Goal: Find specific page/section: Find specific page/section

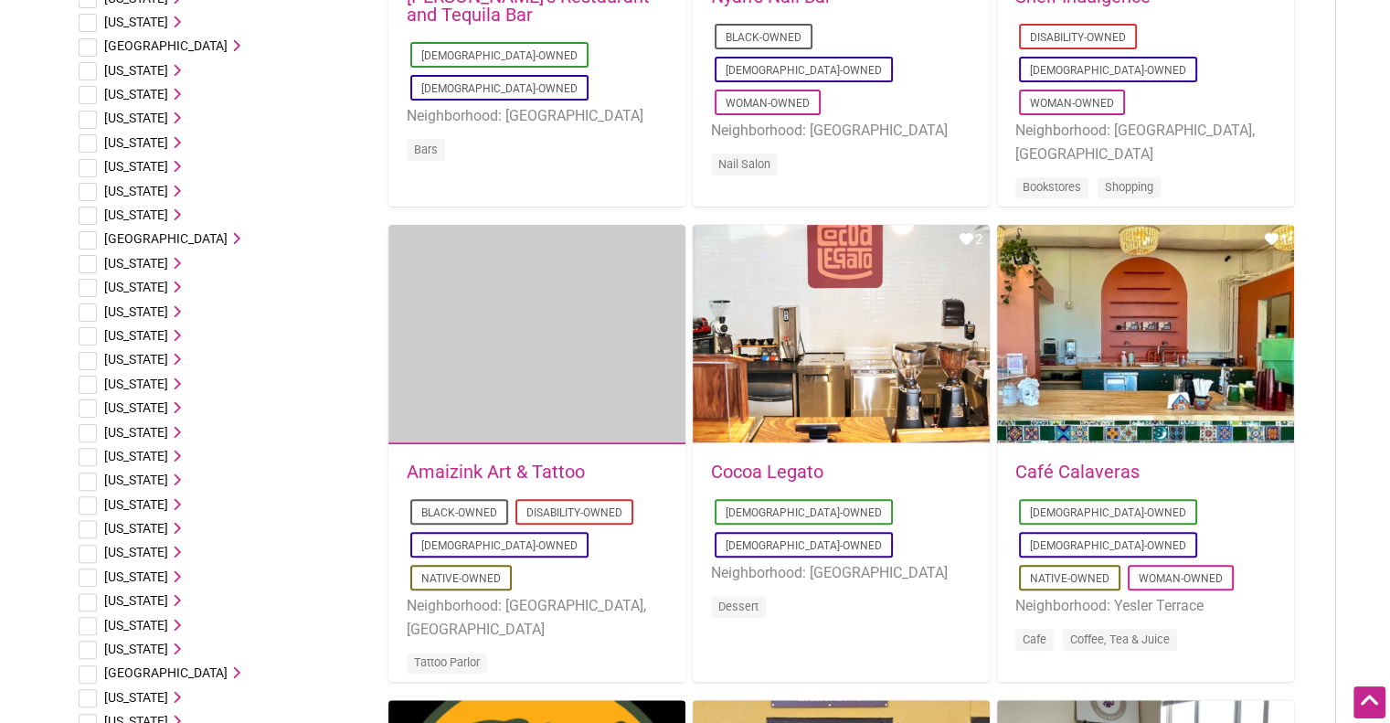
scroll to position [457, 0]
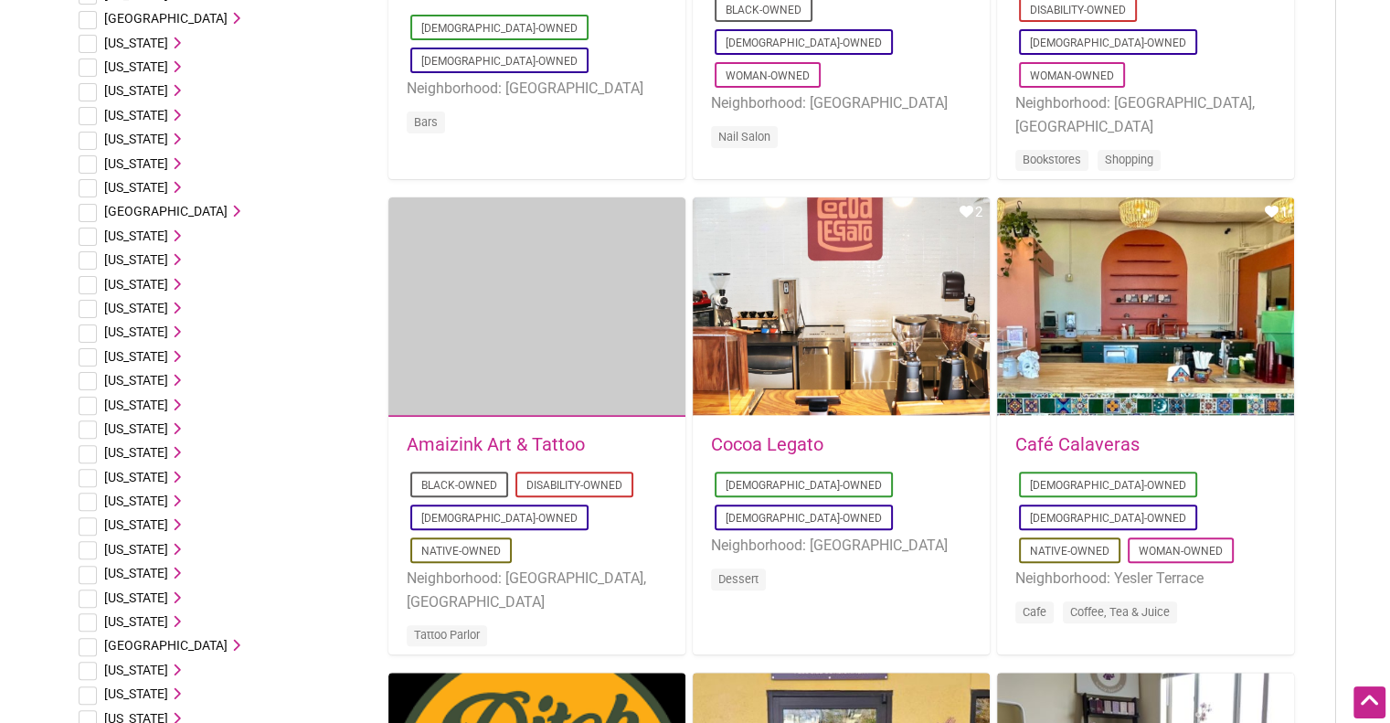
click at [89, 353] on input "checkbox" at bounding box center [88, 357] width 18 height 18
click at [172, 354] on icon at bounding box center [174, 356] width 13 height 13
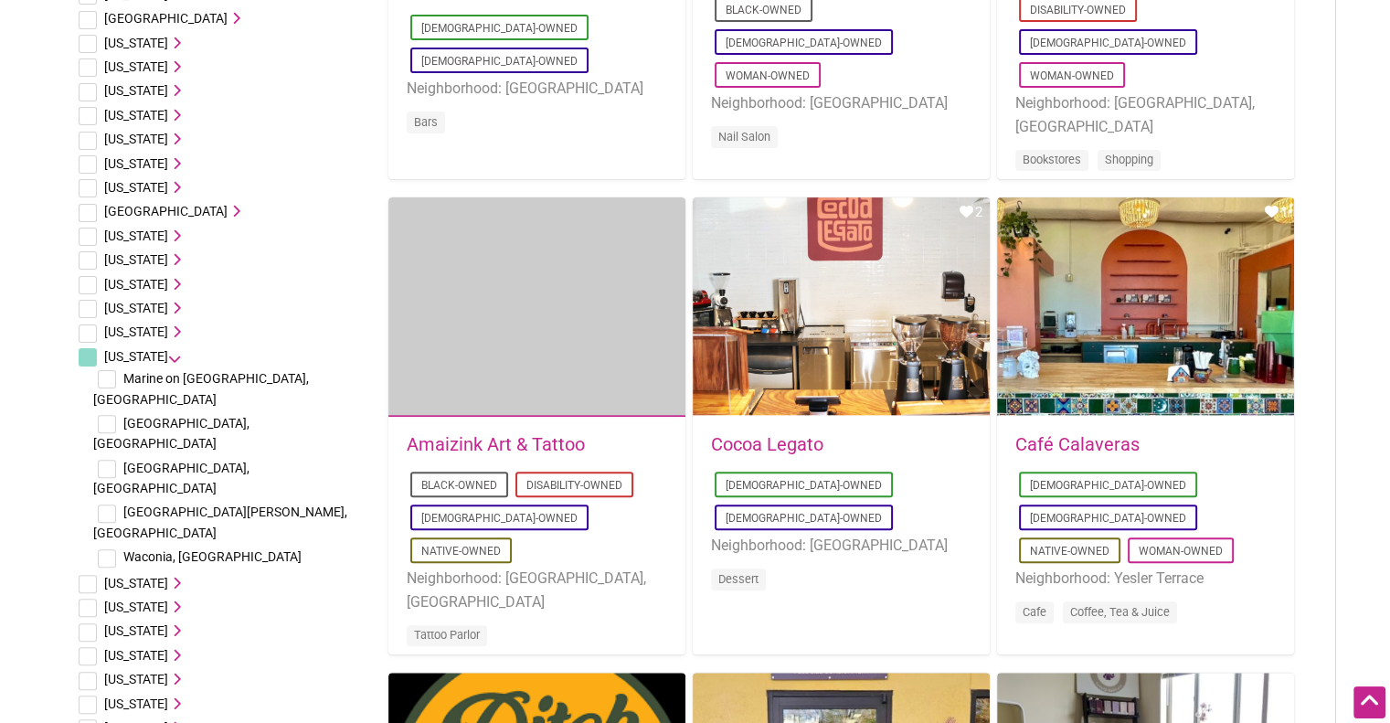
click at [84, 355] on input "checkbox" at bounding box center [88, 357] width 18 height 18
checkbox input "false"
click at [88, 307] on input "checkbox" at bounding box center [88, 309] width 18 height 18
checkbox input "true"
click at [181, 305] on icon at bounding box center [174, 308] width 13 height 13
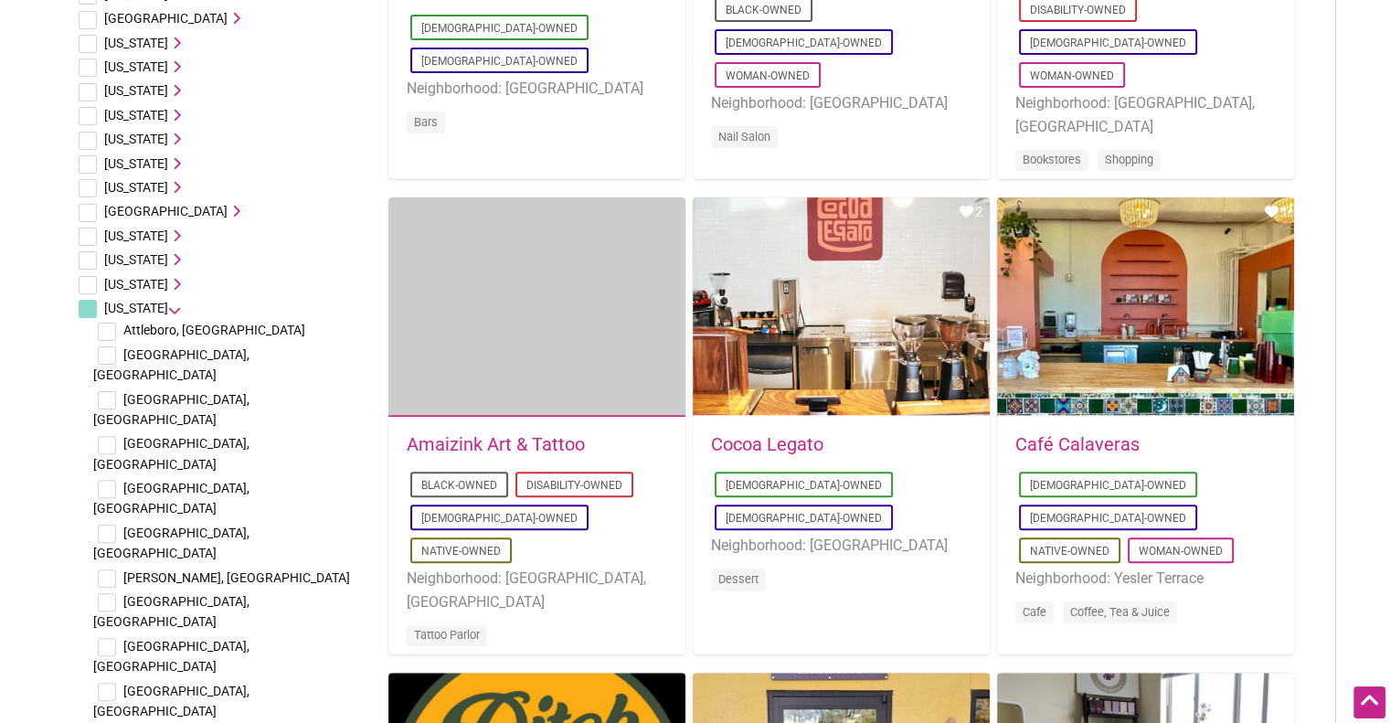
click at [159, 332] on span "Attleboro, MA" at bounding box center [214, 330] width 182 height 15
click at [106, 328] on input "checkbox" at bounding box center [107, 332] width 18 height 18
click at [281, 298] on li "Massachusetts Attleboro, MA Boston, MA Burlington, MA Cambridge, MA Jamaica Pla…" at bounding box center [220, 534] width 292 height 477
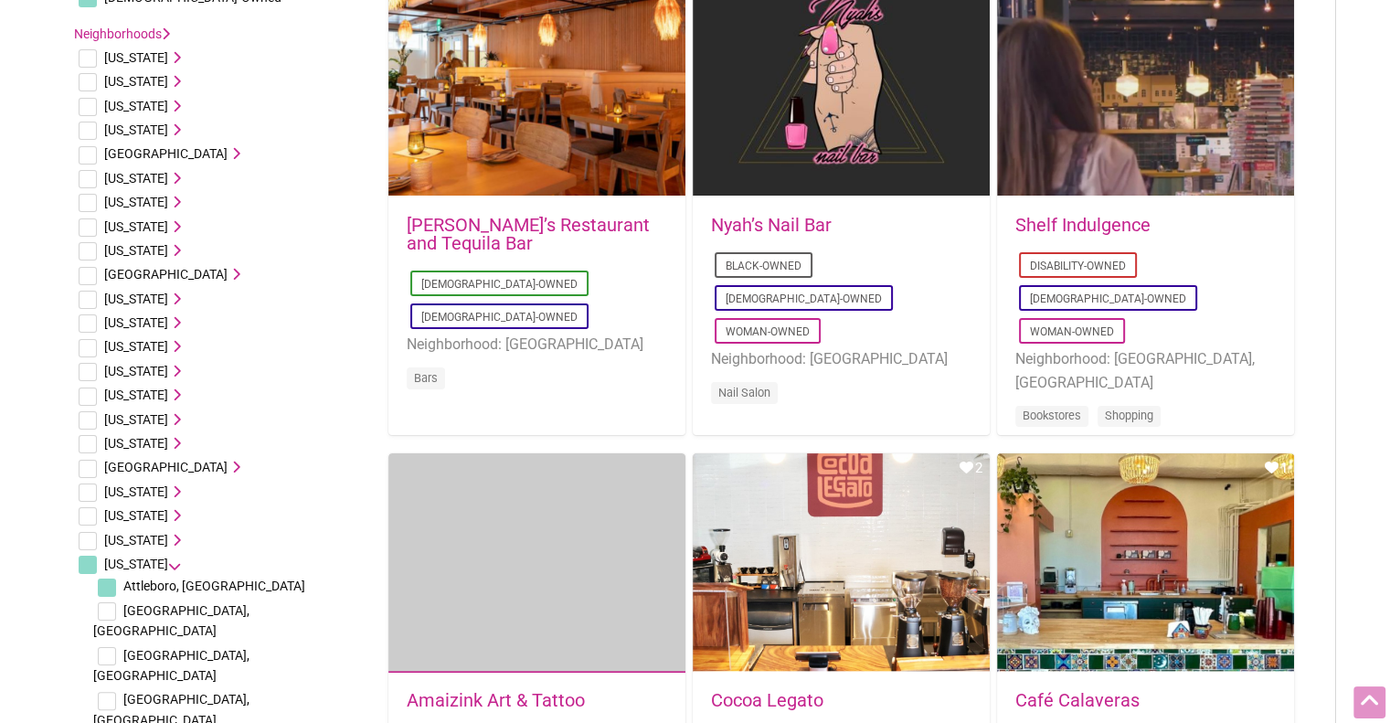
scroll to position [0, 0]
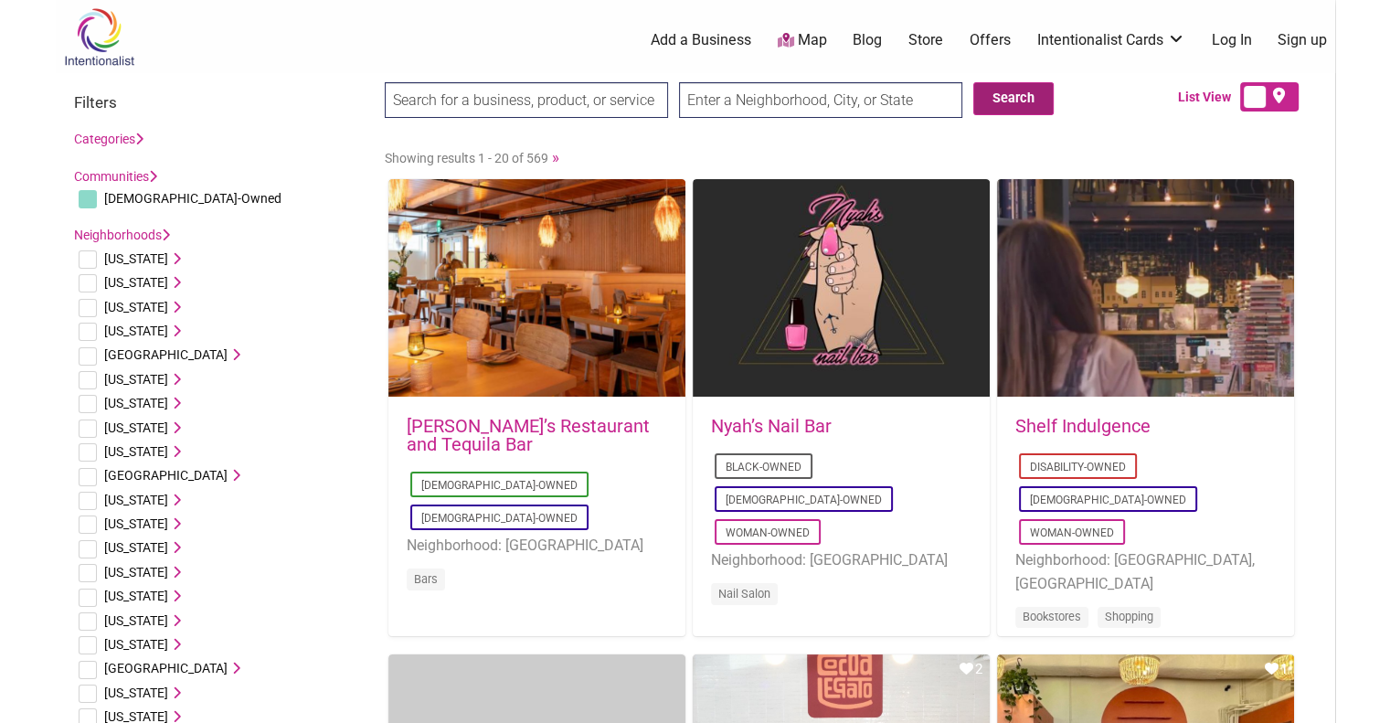
click at [1033, 97] on button "Search" at bounding box center [1013, 98] width 80 height 33
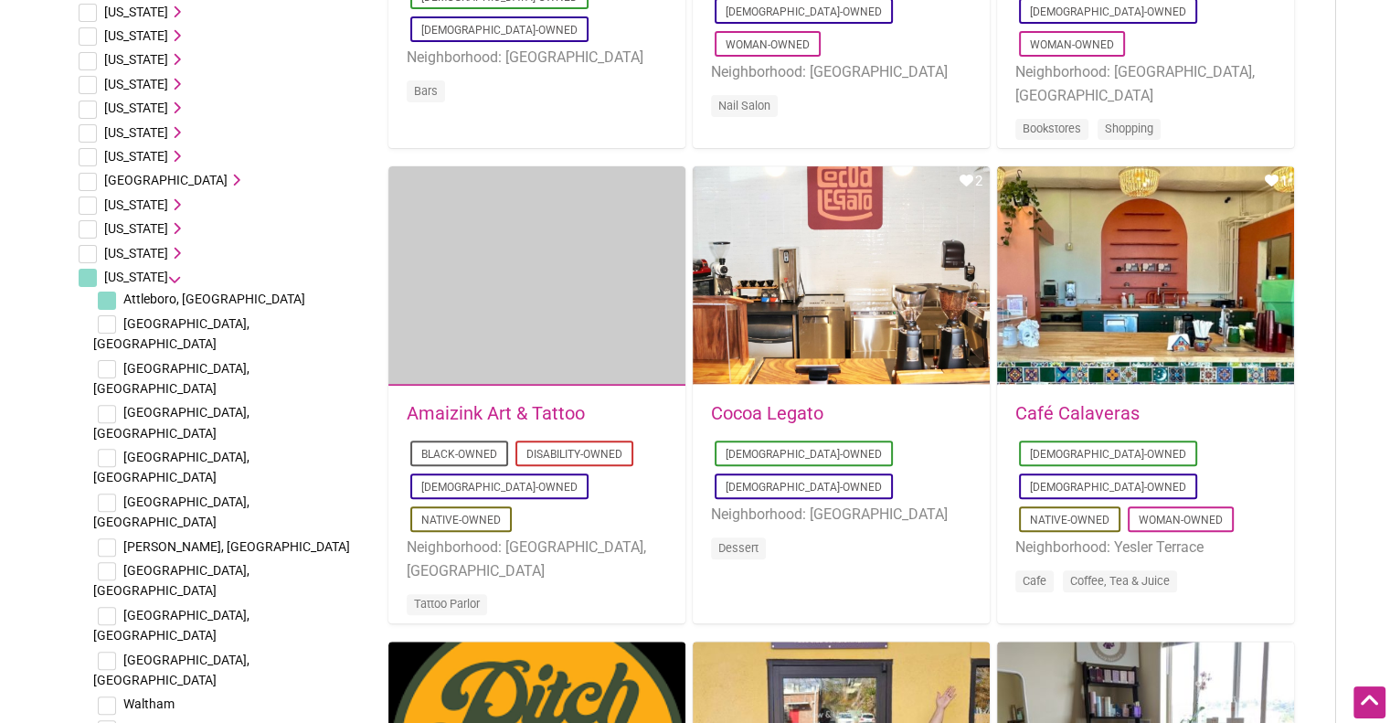
scroll to position [548, 0]
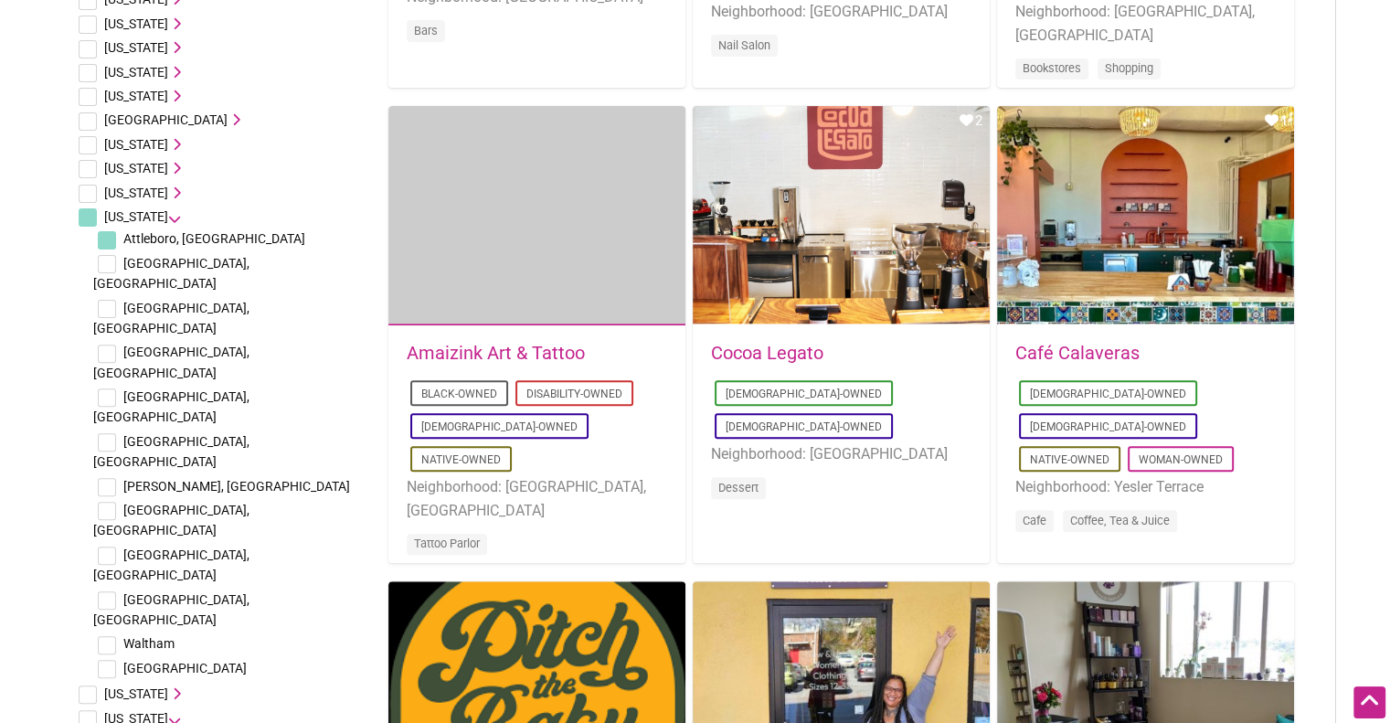
click at [110, 240] on input "checkbox" at bounding box center [107, 240] width 18 height 18
checkbox input "false"
click at [106, 660] on input "checkbox" at bounding box center [107, 669] width 18 height 18
checkbox input "true"
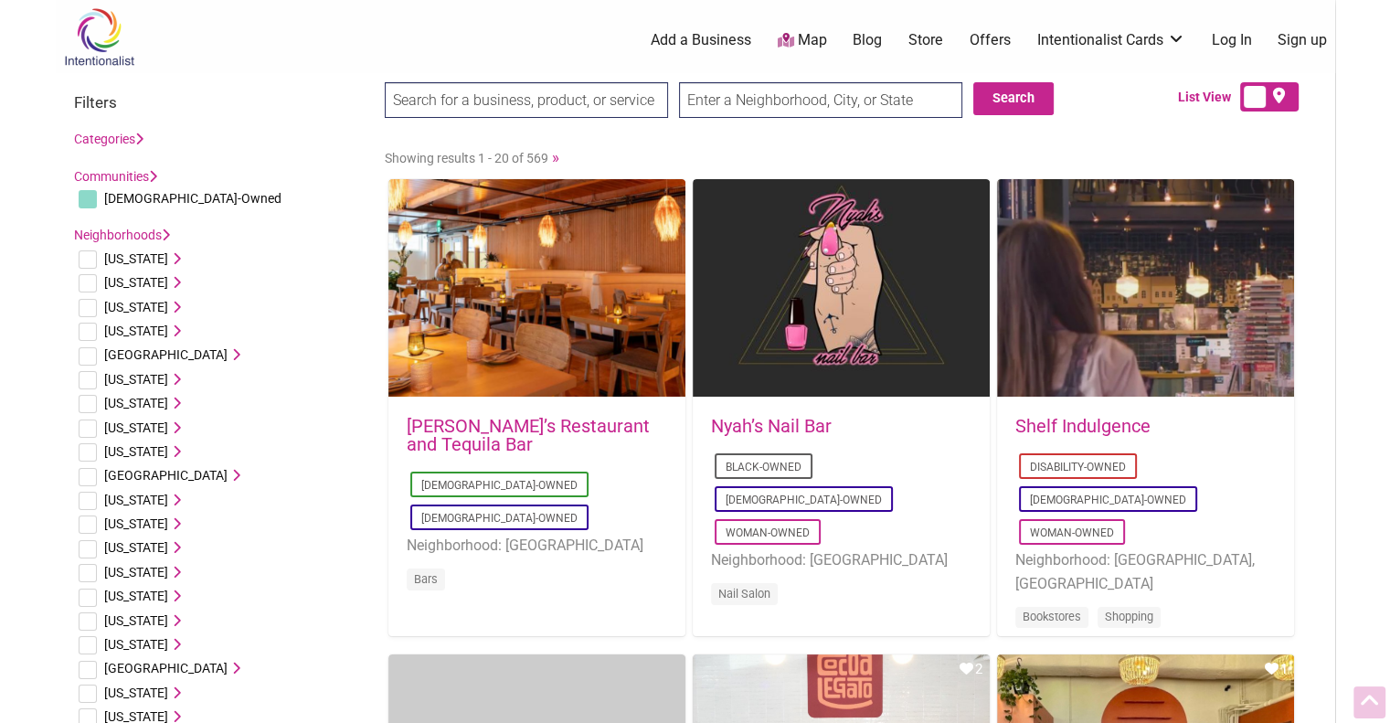
scroll to position [0, 0]
click at [1019, 105] on button "Search" at bounding box center [1013, 98] width 80 height 33
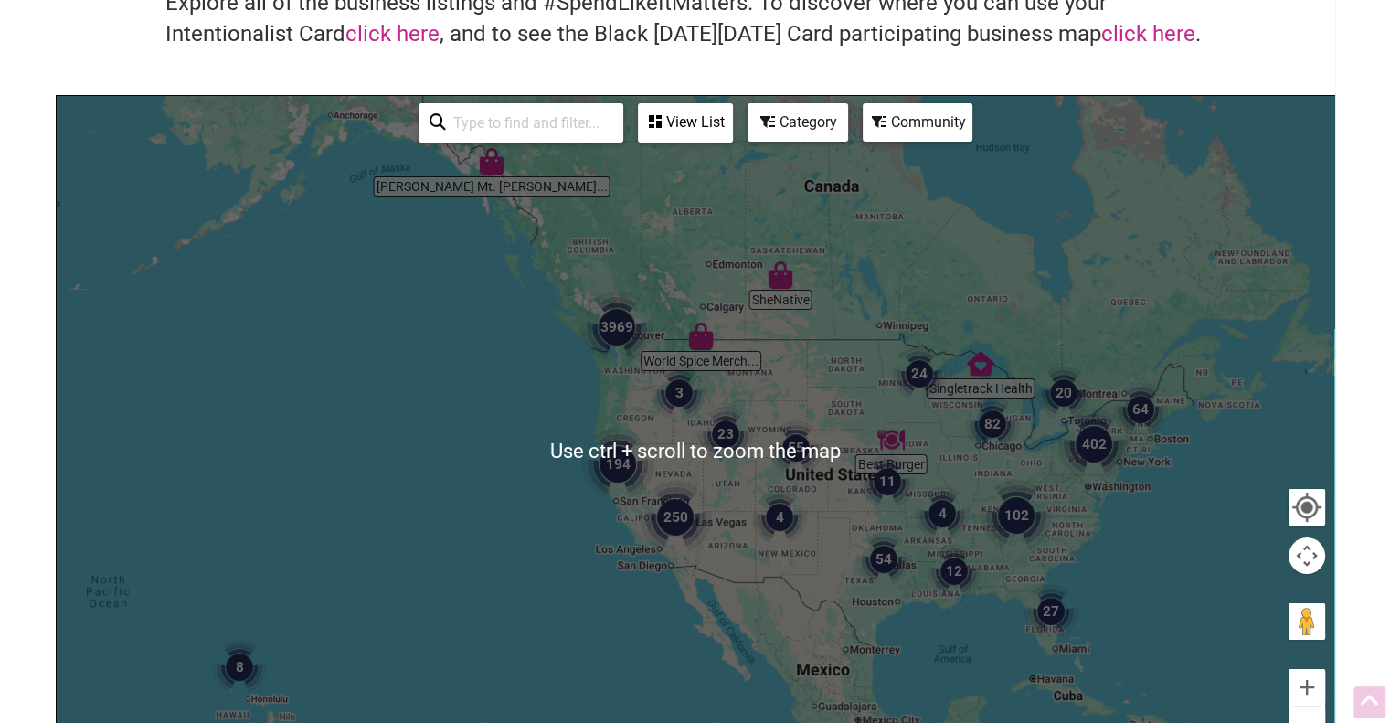
scroll to position [183, 0]
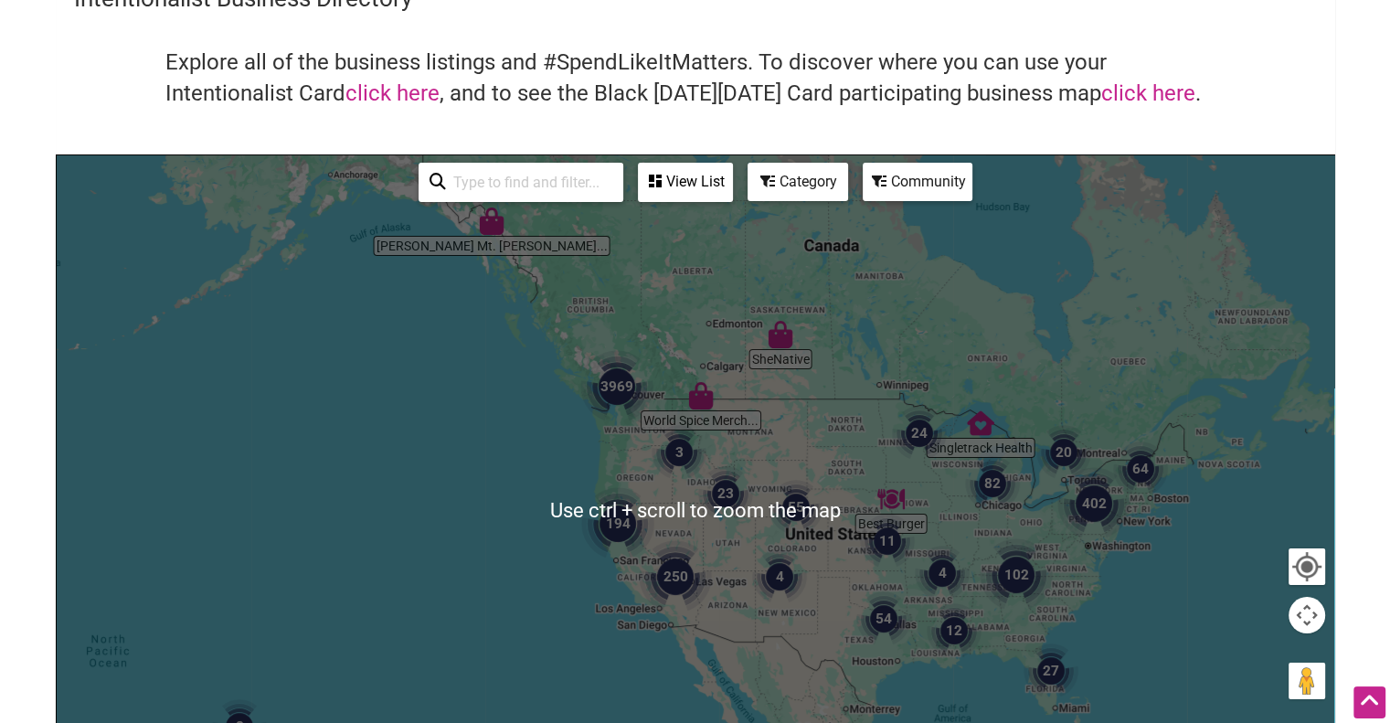
scroll to position [183, 0]
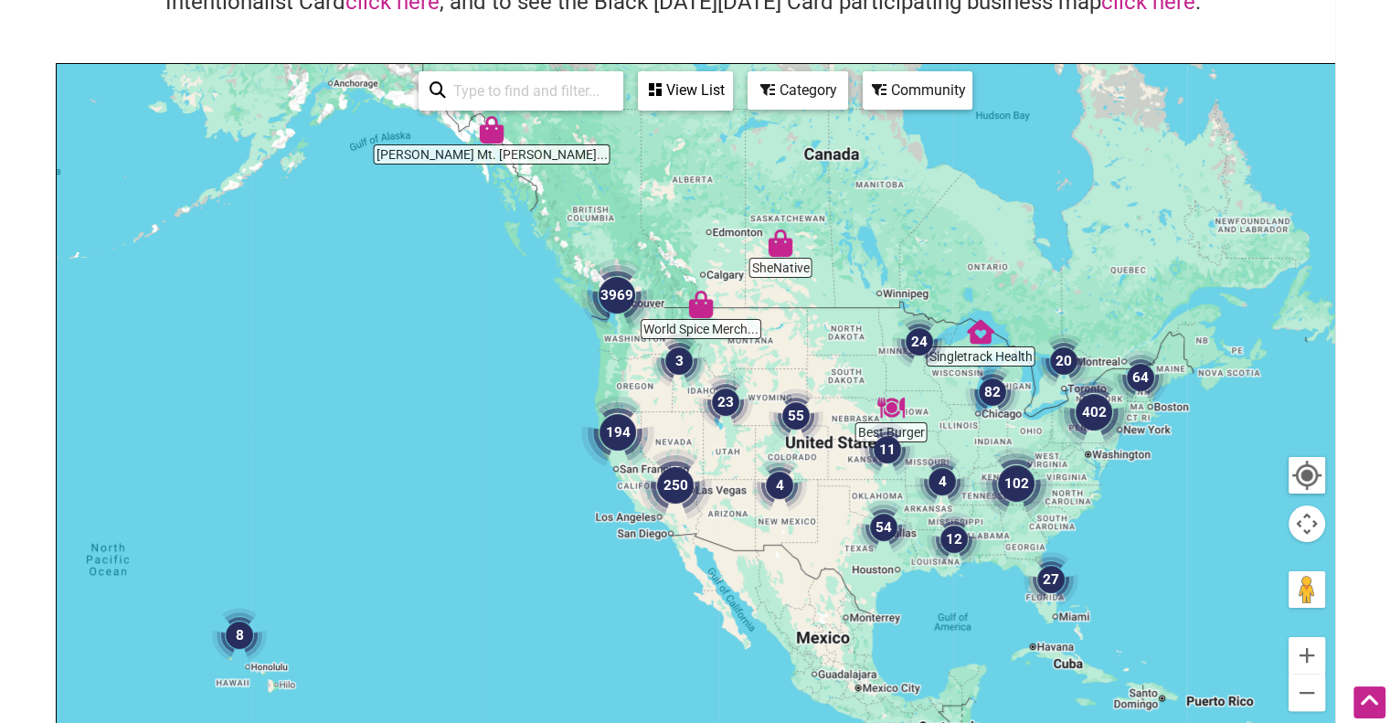
click at [918, 342] on img "24" at bounding box center [919, 341] width 55 height 55
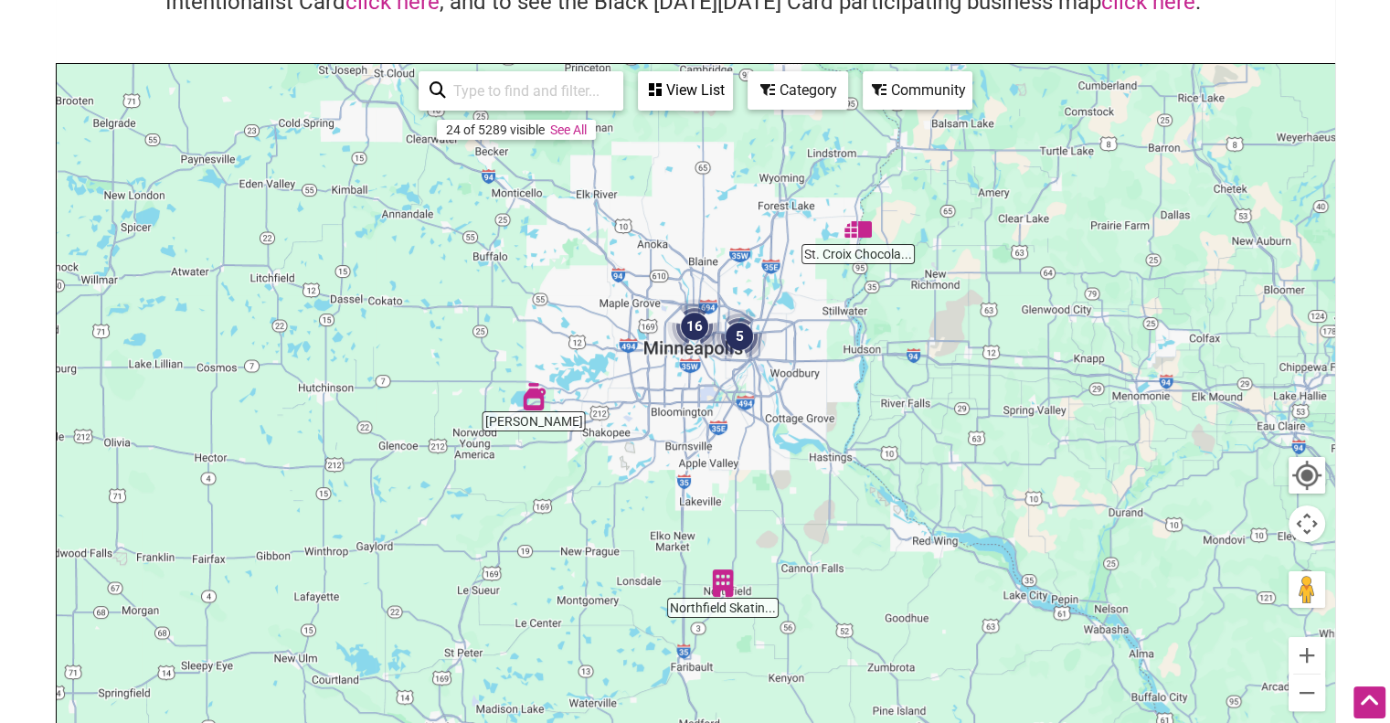
click at [696, 328] on img "16" at bounding box center [694, 326] width 55 height 55
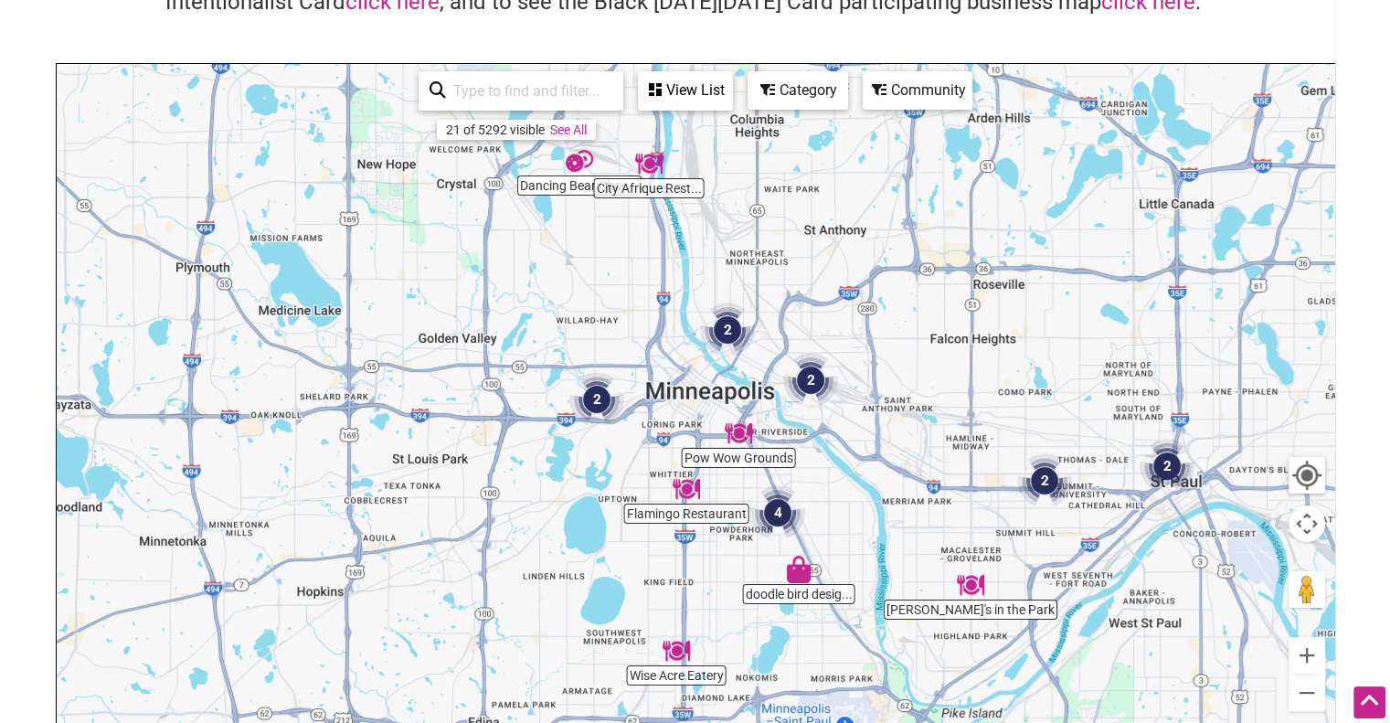
click at [815, 378] on img "2" at bounding box center [810, 380] width 55 height 55
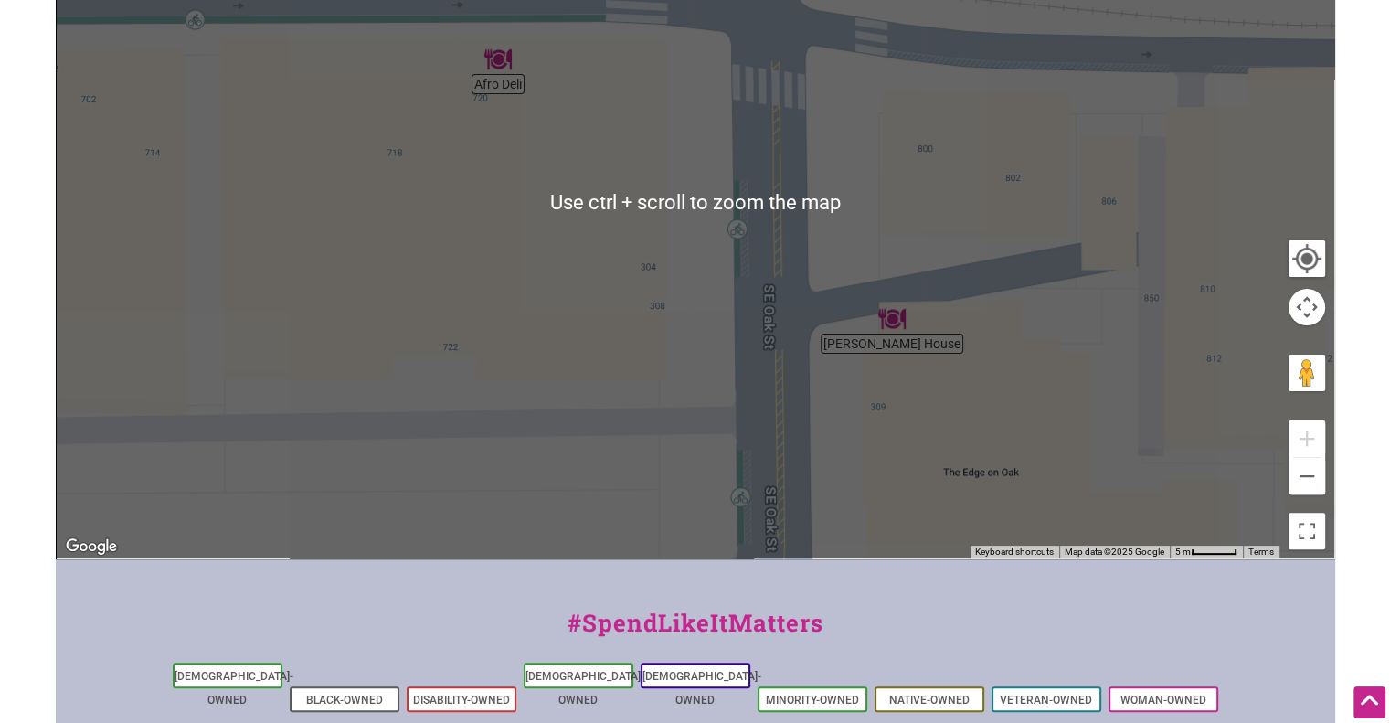
scroll to position [274, 0]
